Goal: Information Seeking & Learning: Learn about a topic

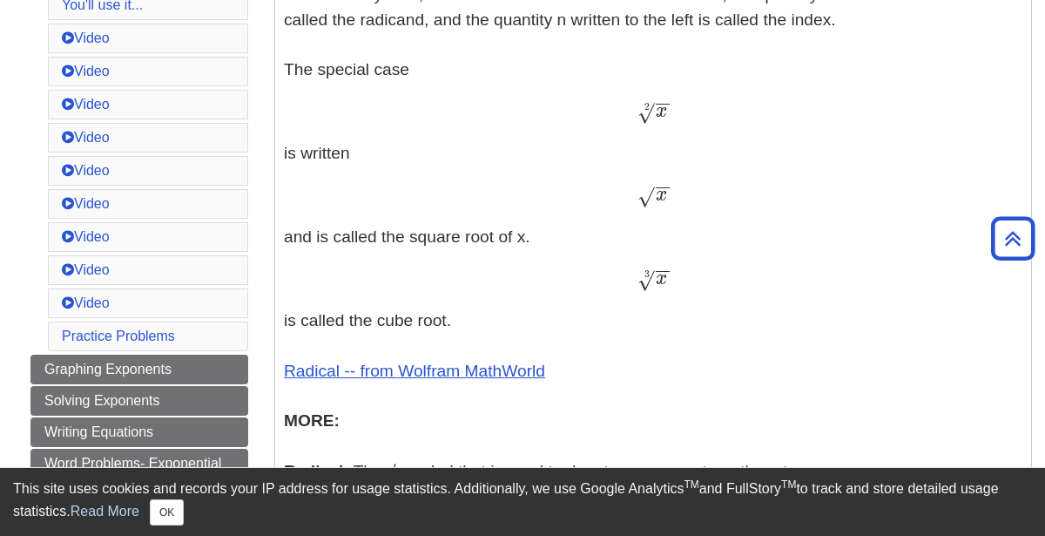
scroll to position [745, 0]
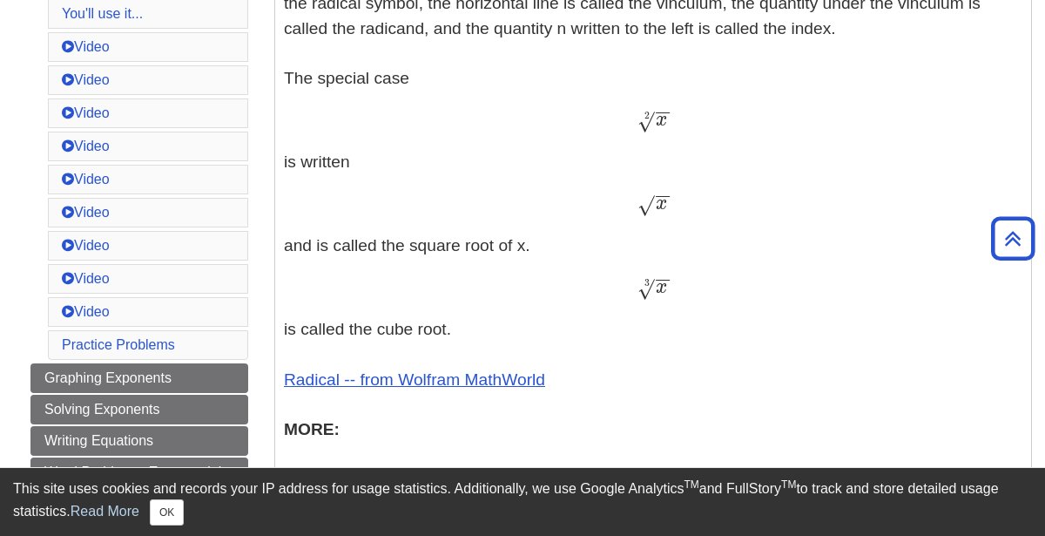
drag, startPoint x: 624, startPoint y: 217, endPoint x: 652, endPoint y: 202, distance: 31.6
click at [652, 202] on p "Exponents - An exponent is the power p in an expression of the form a p a p The…" at bounding box center [653, 208] width 739 height 969
click at [687, 208] on div "x − − √ x" at bounding box center [653, 204] width 739 height 25
drag, startPoint x: 684, startPoint y: 206, endPoint x: 656, endPoint y: 204, distance: 27.9
click at [656, 204] on div "x − − √ x" at bounding box center [653, 204] width 739 height 25
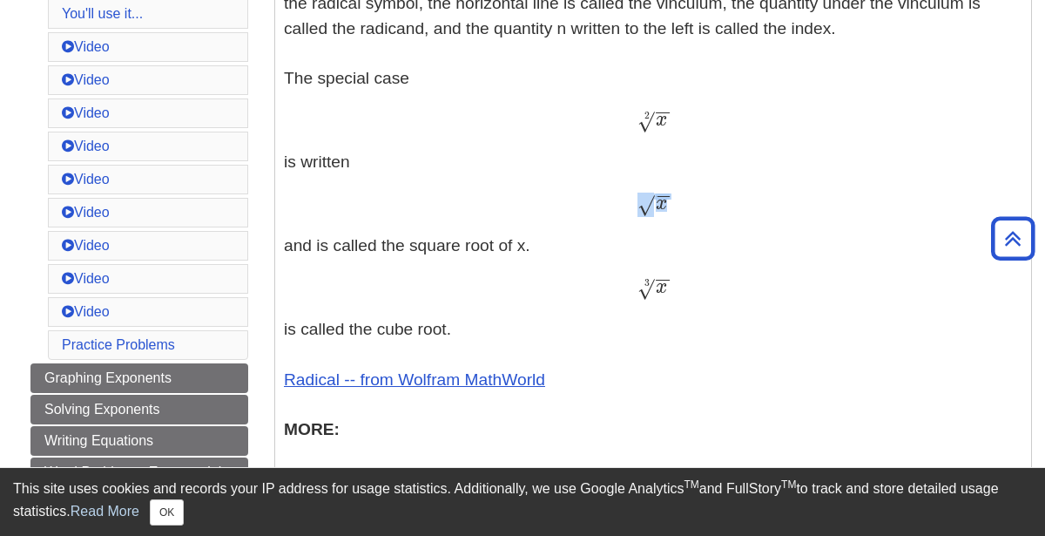
click at [656, 204] on span "x" at bounding box center [661, 203] width 11 height 19
click at [649, 209] on span "x − − √" at bounding box center [652, 209] width 30 height 0
click at [641, 204] on span "√" at bounding box center [645, 205] width 17 height 24
drag, startPoint x: 641, startPoint y: 204, endPoint x: 652, endPoint y: 204, distance: 11.3
click at [652, 204] on span "√" at bounding box center [645, 205] width 17 height 24
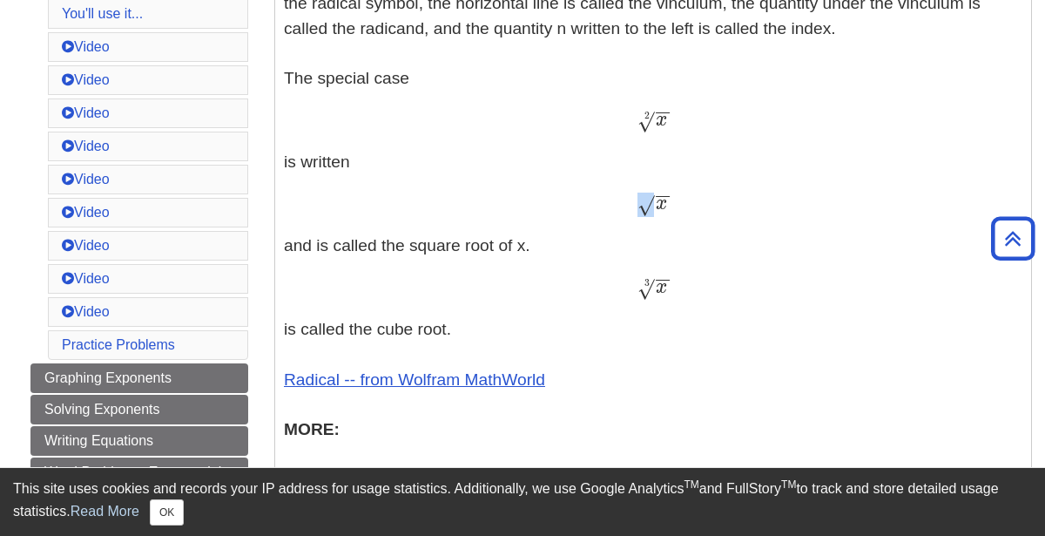
copy span "√"
